Goal: Information Seeking & Learning: Learn about a topic

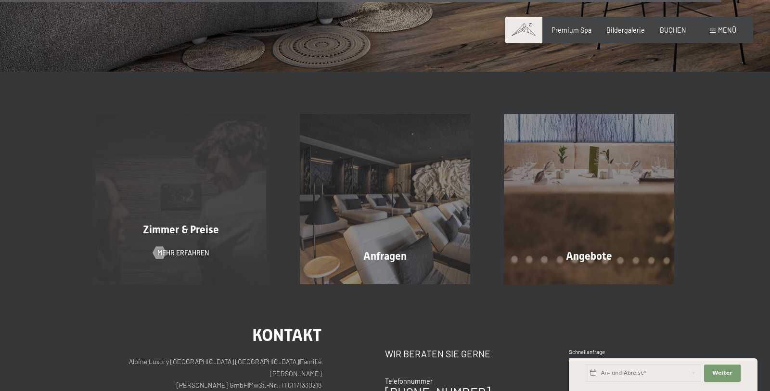
scroll to position [3218, 0]
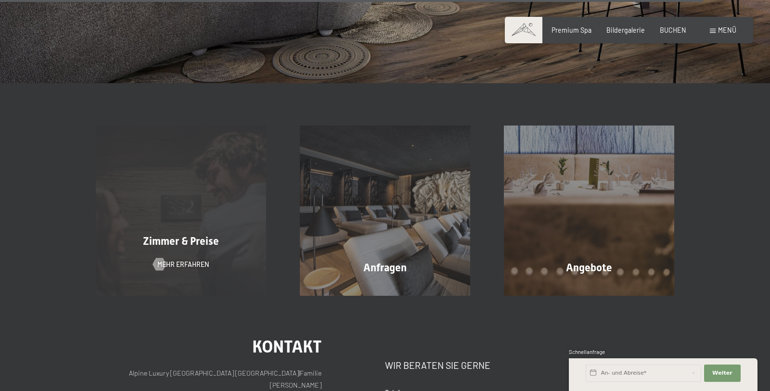
click at [197, 247] on span "Zimmer & Preise" at bounding box center [181, 241] width 76 height 12
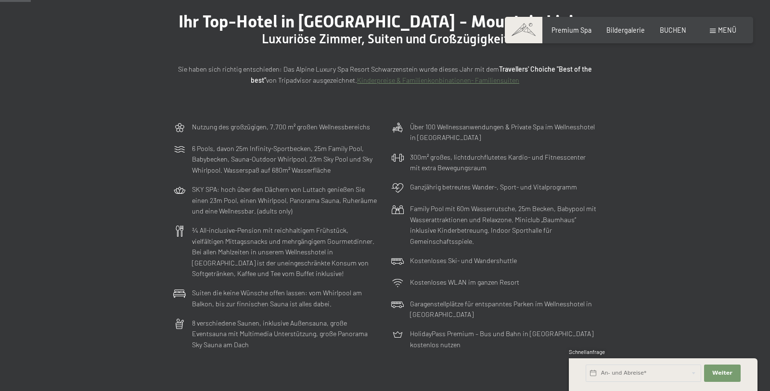
scroll to position [108, 0]
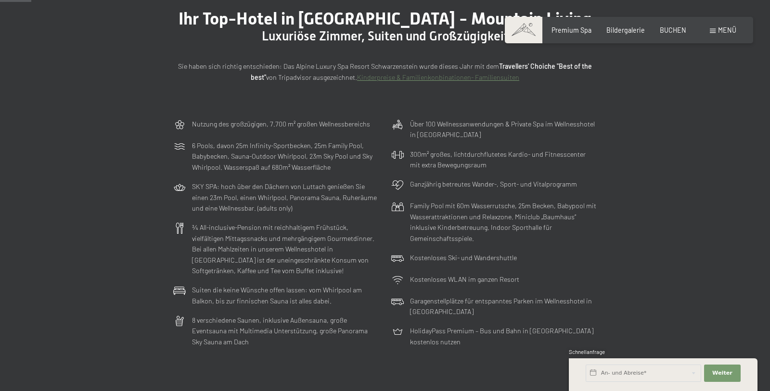
click at [698, 282] on div "Nutzung des großzügigen, 7.700 m² großen Wellnessbereichs 6 Pools, davon 25m In…" at bounding box center [385, 233] width 770 height 237
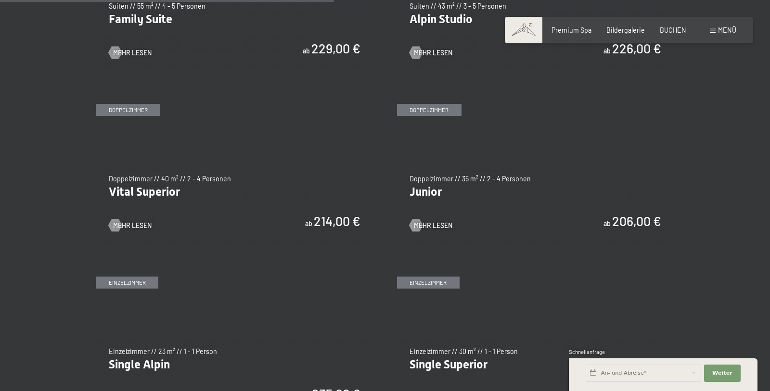
scroll to position [1167, 0]
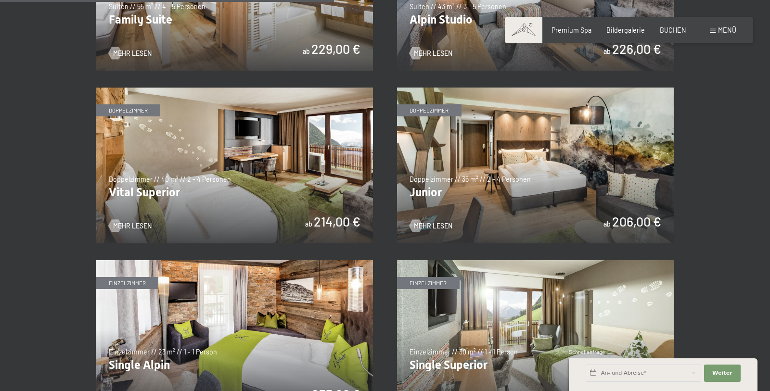
click at [397, 210] on img at bounding box center [258, 166] width 277 height 156
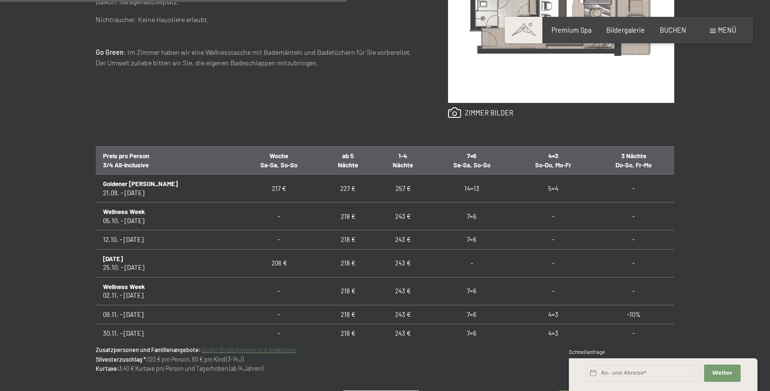
scroll to position [491, 0]
click at [320, 304] on td "218 €" at bounding box center [347, 290] width 55 height 28
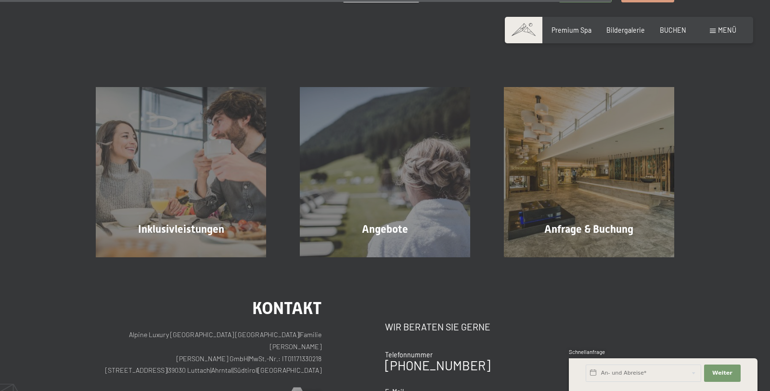
scroll to position [895, 0]
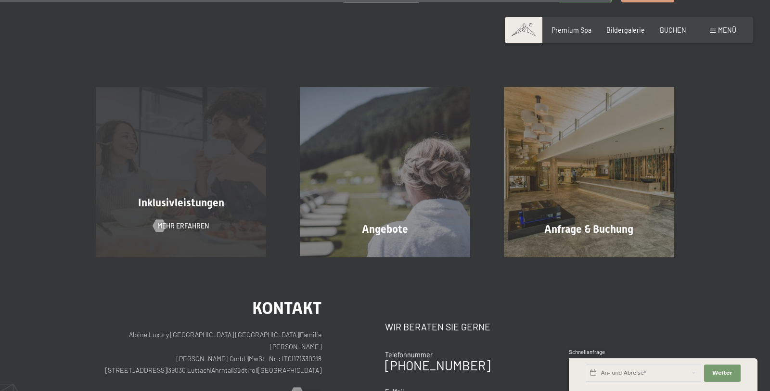
click at [231, 237] on div "Inklusivleistungen Mehr erfahren" at bounding box center [181, 172] width 204 height 170
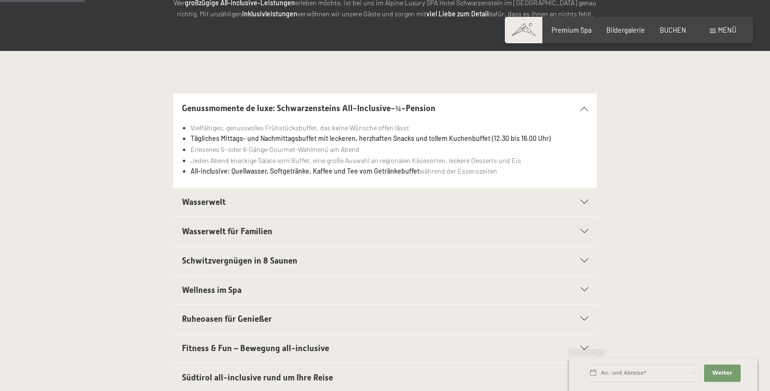
scroll to position [170, 0]
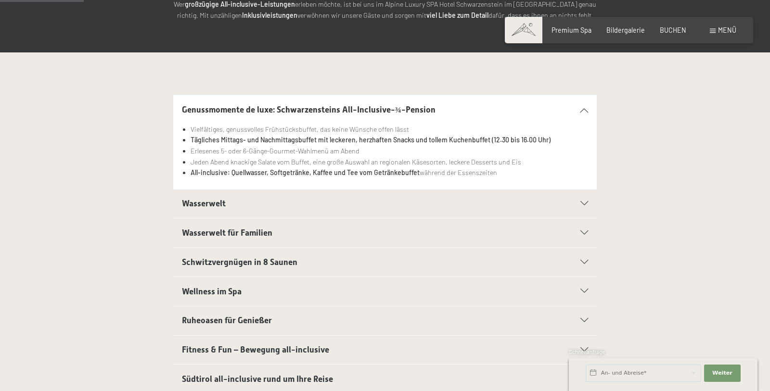
click at [583, 262] on icon at bounding box center [585, 262] width 8 height 4
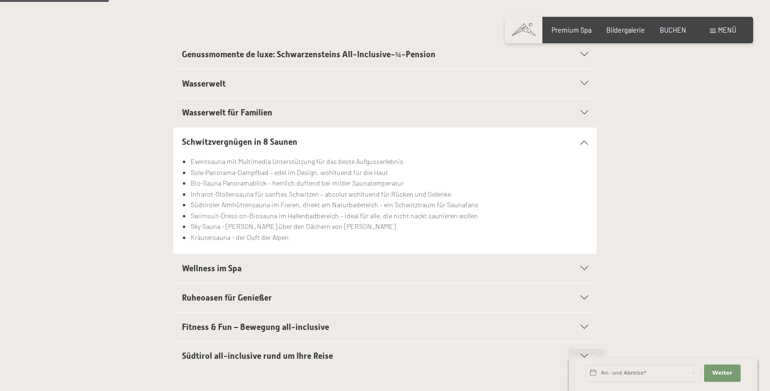
scroll to position [226, 0]
click at [584, 266] on icon at bounding box center [585, 268] width 8 height 4
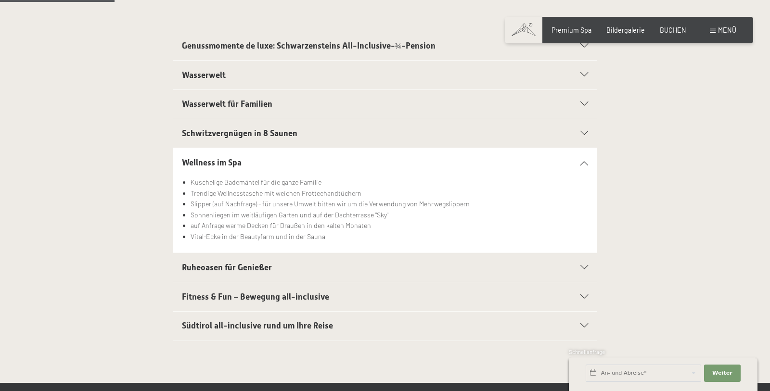
scroll to position [252, 0]
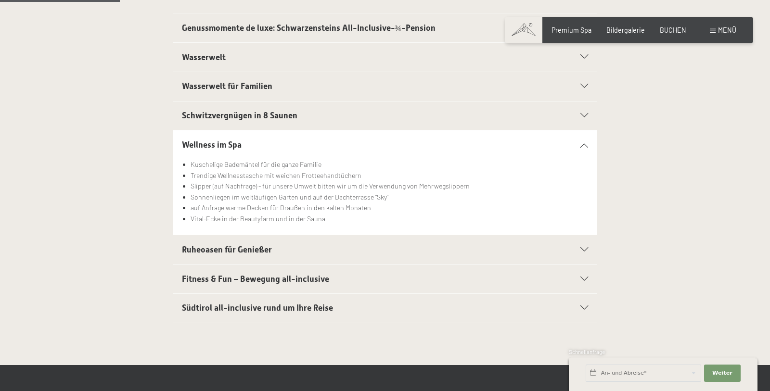
click at [583, 308] on div "Südtirol all-inclusive rund um Ihre Reise" at bounding box center [385, 308] width 407 height 29
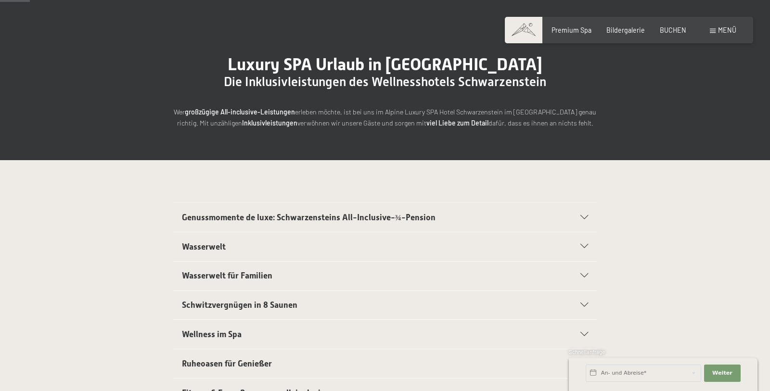
scroll to position [0, 0]
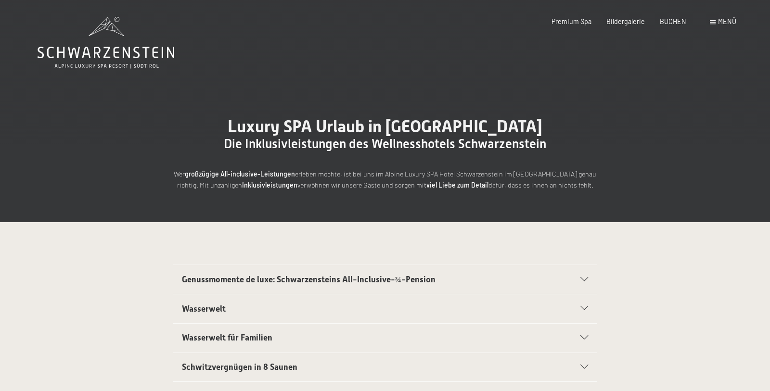
click at [579, 23] on span "Premium Spa" at bounding box center [572, 21] width 40 height 8
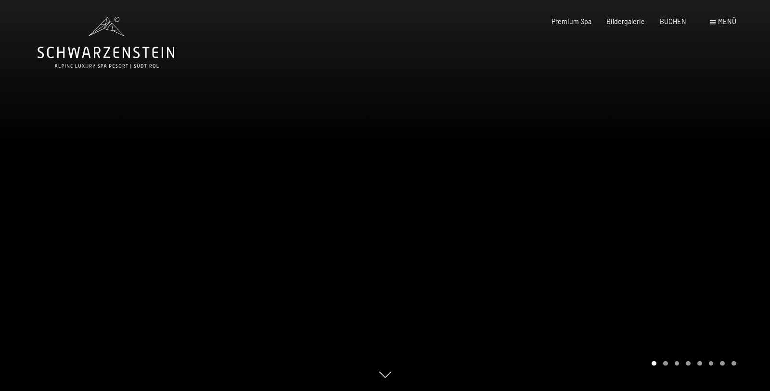
click at [714, 21] on span at bounding box center [713, 22] width 6 height 4
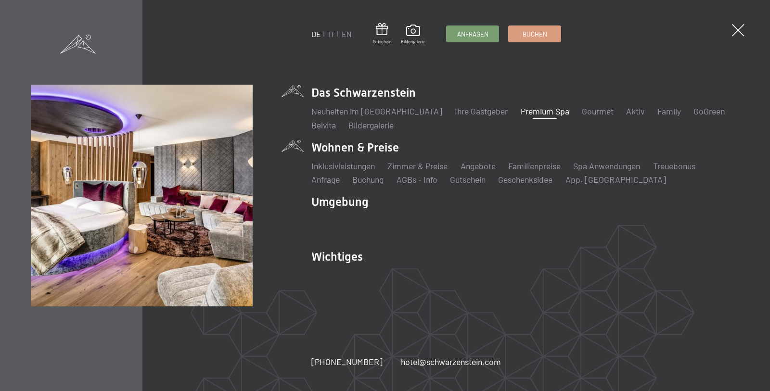
click at [487, 161] on link "Angebote" at bounding box center [478, 166] width 35 height 11
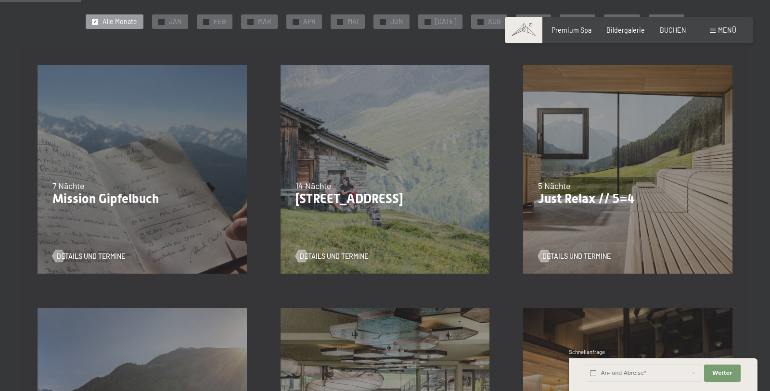
scroll to position [184, 0]
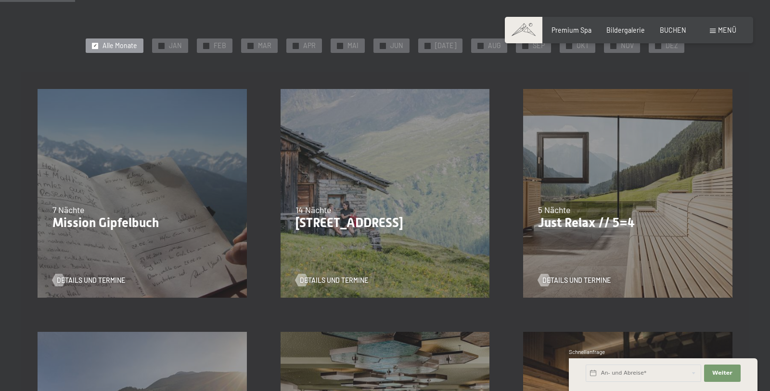
click at [607, 235] on div "21.09.–03.10.2025 21.12.–26.12.2025 04.01.–23.01.2026 08.03.–27.03.2026 08.11.–…" at bounding box center [627, 193] width 243 height 243
click at [598, 283] on span "Details und Termine" at bounding box center [586, 281] width 68 height 10
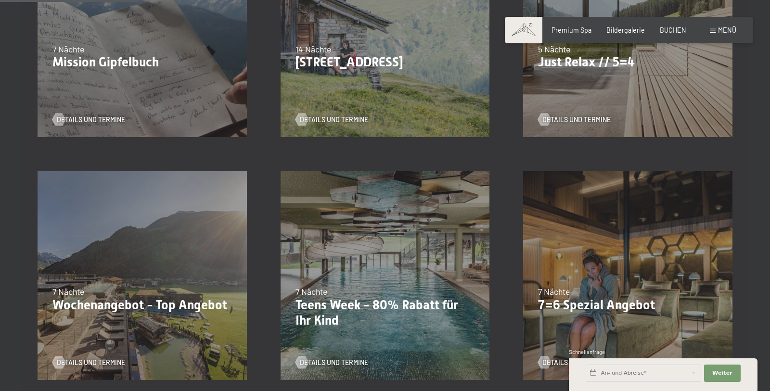
scroll to position [370, 0]
